Goal: Navigation & Orientation: Find specific page/section

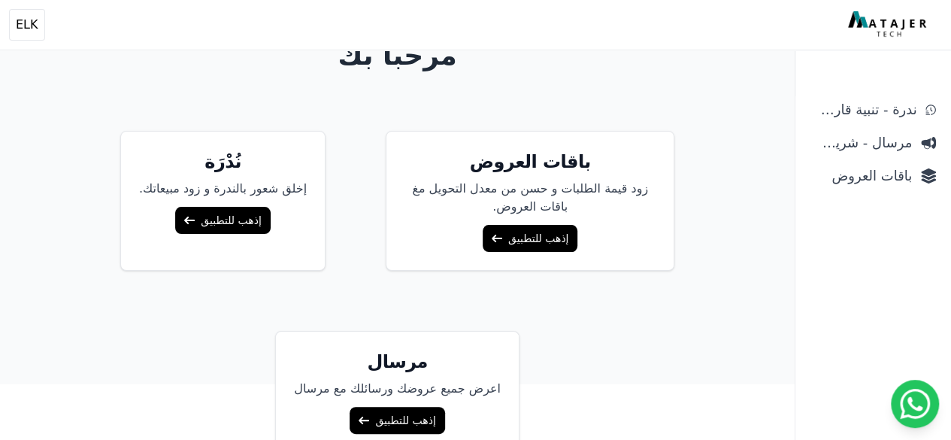
scroll to position [127, 0]
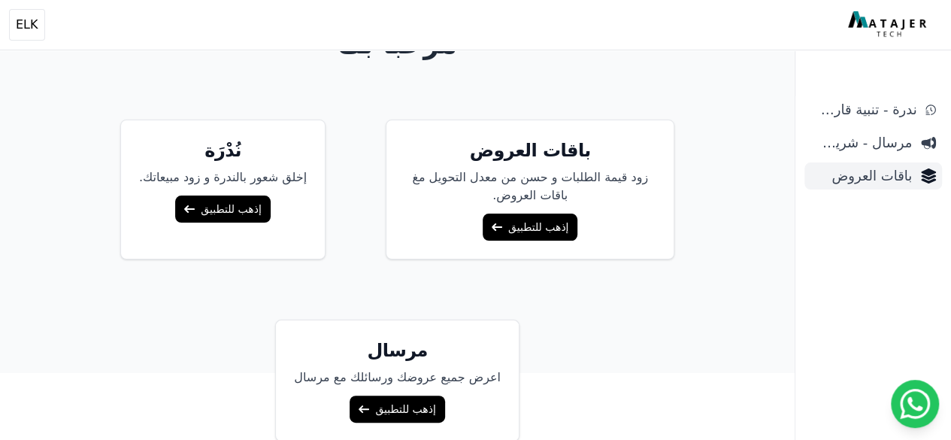
click at [890, 169] on span "باقات العروض" at bounding box center [860, 175] width 101 height 21
